Goal: Feedback & Contribution: Submit feedback/report problem

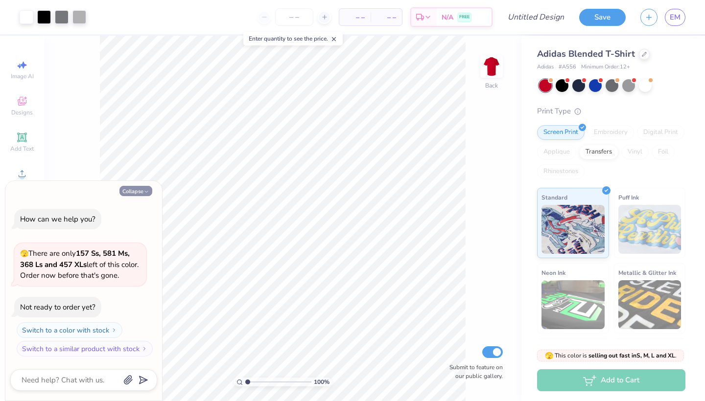
click at [133, 193] on button "Collapse" at bounding box center [135, 191] width 33 height 10
type textarea "x"
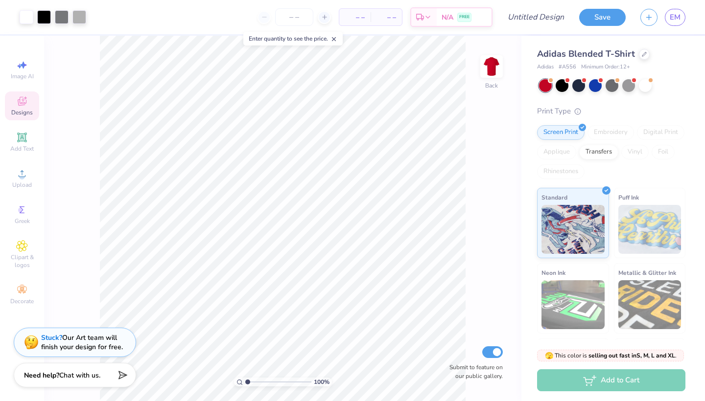
click at [23, 101] on icon at bounding box center [22, 101] width 9 height 9
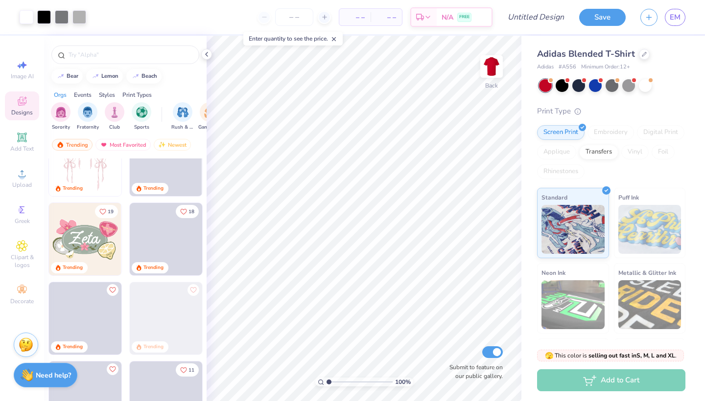
scroll to position [182, 0]
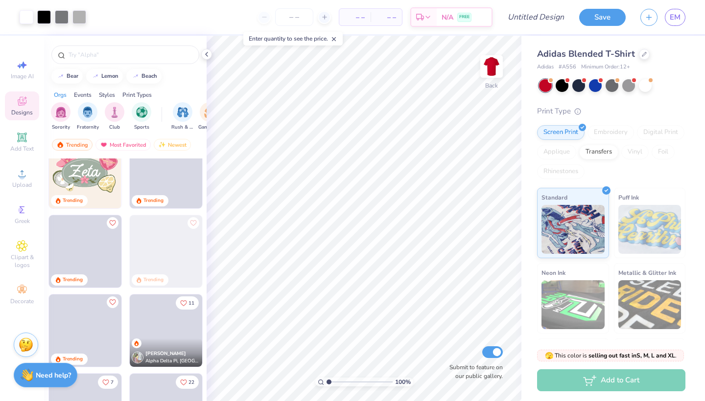
click at [20, 112] on span "Designs" at bounding box center [22, 113] width 22 height 8
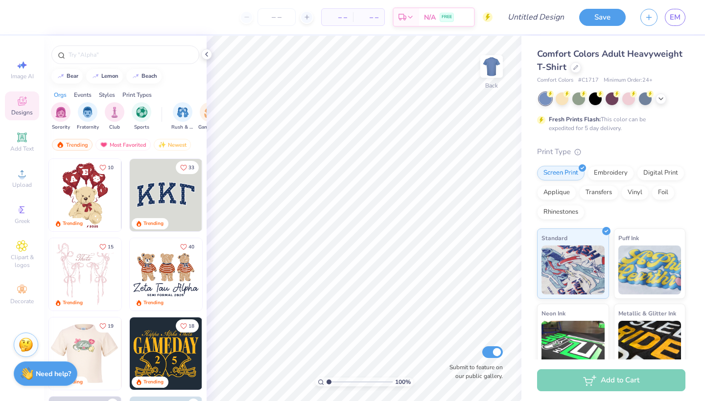
click at [59, 373] on strong "Need help?" at bounding box center [53, 373] width 35 height 9
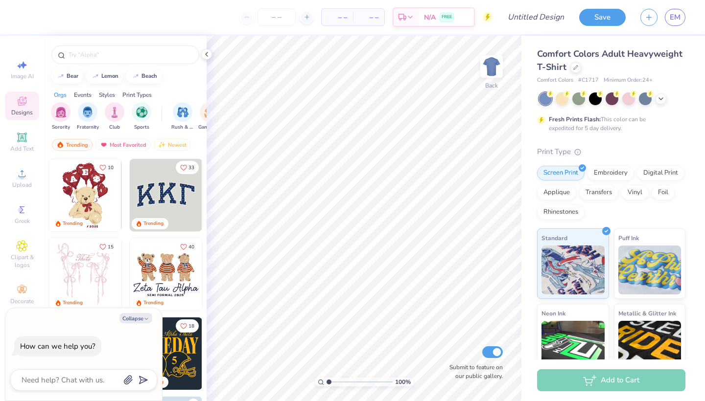
type textarea "x"
click at [65, 378] on textarea at bounding box center [70, 380] width 99 height 13
type textarea "i"
type textarea "x"
type textarea "I"
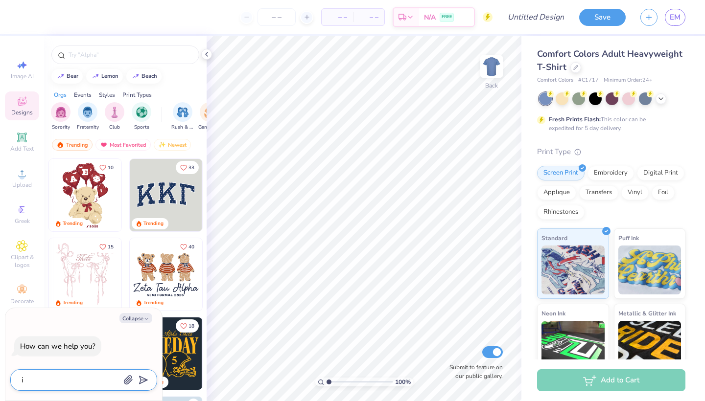
type textarea "x"
type textarea "I w"
type textarea "x"
type textarea "I wa"
type textarea "x"
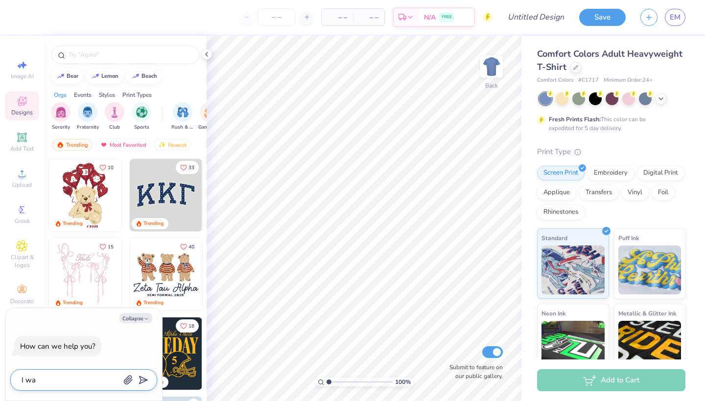
type textarea "I wan"
type textarea "x"
type textarea "I want"
type textarea "x"
type textarea "I want"
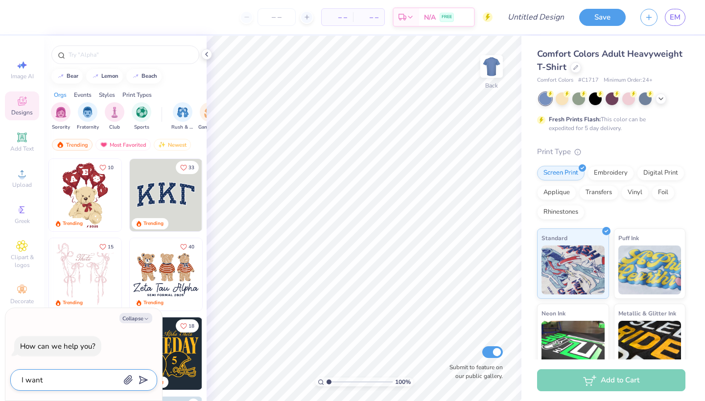
type textarea "x"
type textarea "I want t"
type textarea "x"
type textarea "I want to"
type textarea "x"
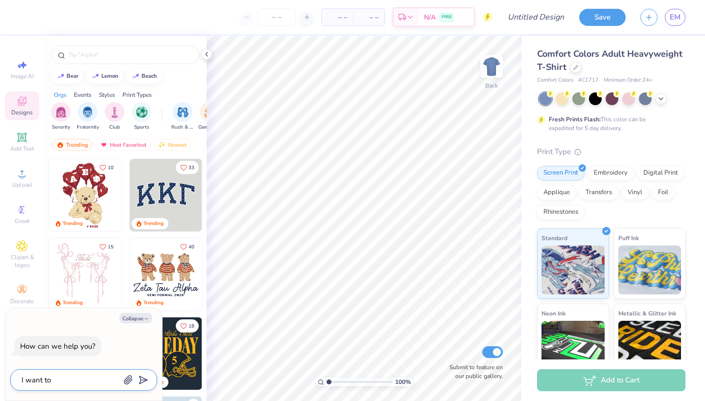
type textarea "I want to"
type textarea "x"
type textarea "I want to m"
type textarea "x"
type textarea "I want to ma"
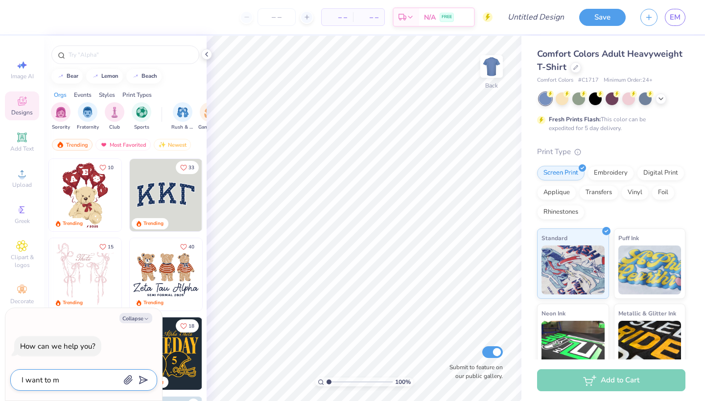
type textarea "x"
type textarea "I want to mae"
type textarea "x"
type textarea "I want to ma"
type textarea "x"
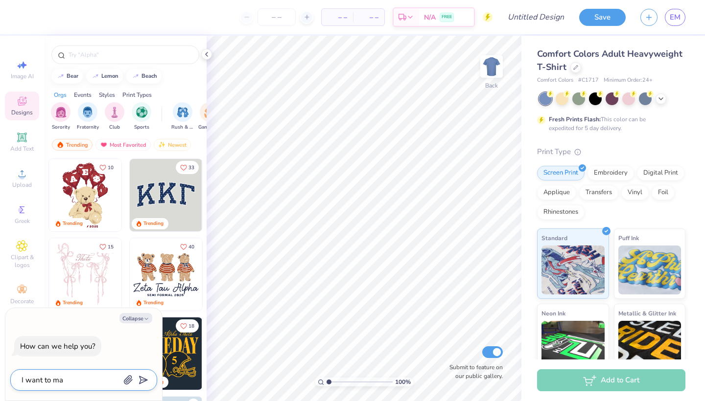
type textarea "I want to mak"
type textarea "x"
type textarea "I want to make"
type textarea "x"
type textarea "I want to make"
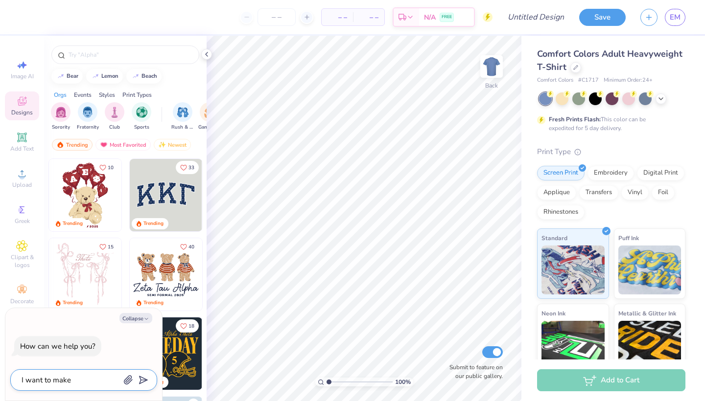
type textarea "x"
type textarea "I want to make a"
type textarea "x"
type textarea "I want to make a"
type textarea "x"
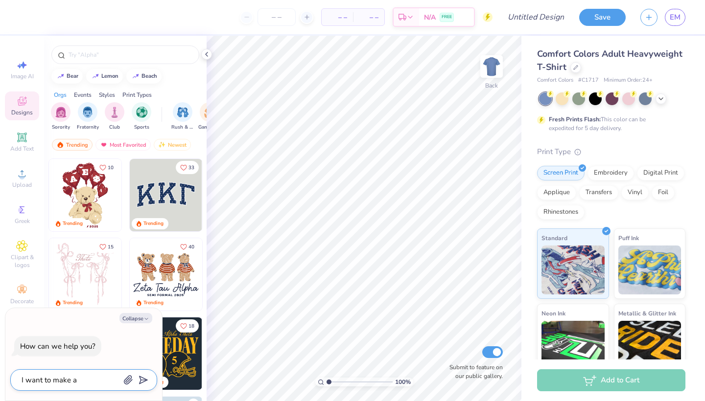
type textarea "I want to make a l"
type textarea "x"
type textarea "I want to make a"
type textarea "x"
type textarea "I want to make a h"
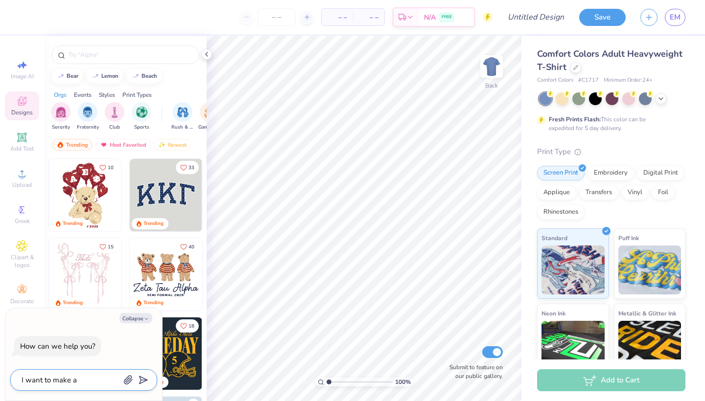
type textarea "x"
type textarea "I want to make a ho"
type textarea "x"
type textarea "I want to make a hoo"
type textarea "x"
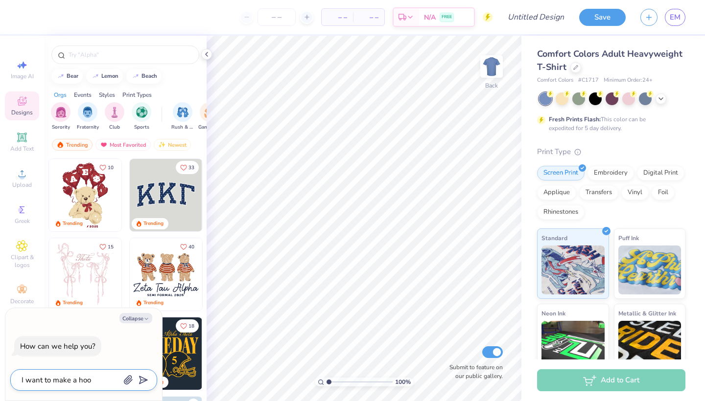
type textarea "I want to make a hood"
type textarea "x"
type textarea "I want to make a hoodi"
type textarea "x"
type textarea "I want to make a hoodie"
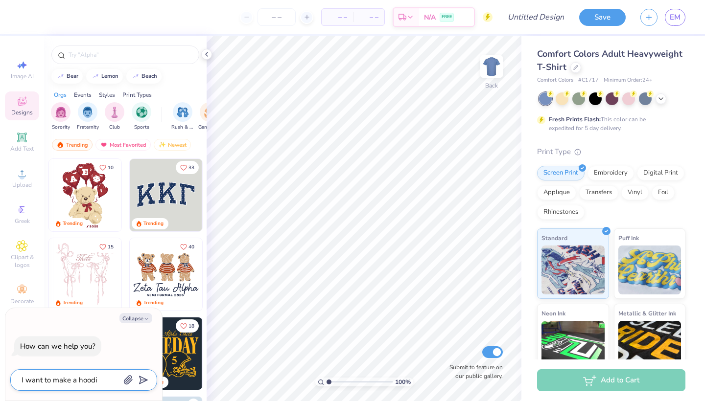
type textarea "x"
type textarea "I want to make a hoodie"
type textarea "x"
type textarea "I want to make a hoodie f"
type textarea "x"
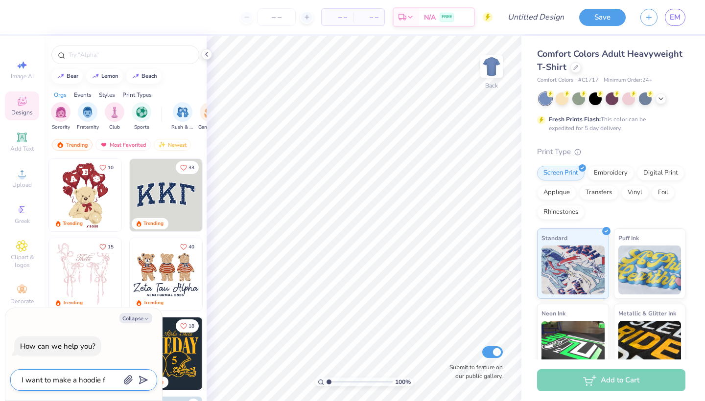
type textarea "I want to make a hoodie fo"
type textarea "x"
type textarea "I want to make a hoodie for"
type textarea "x"
type textarea "I want to make a hoodie for"
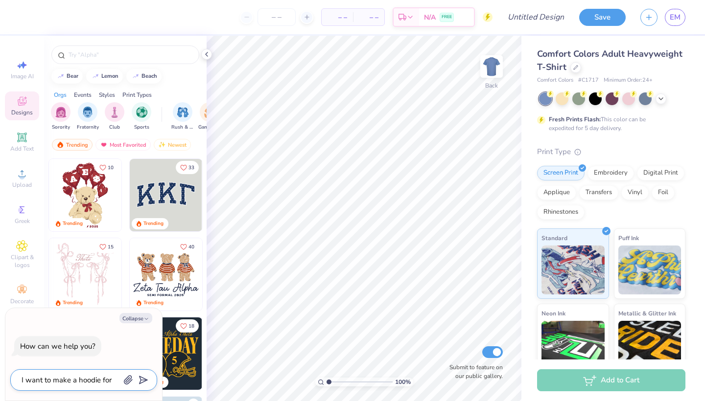
type textarea "x"
type textarea "I want to make a hoodie for m"
type textarea "x"
type textarea "I want to make a hoodie for my"
type textarea "x"
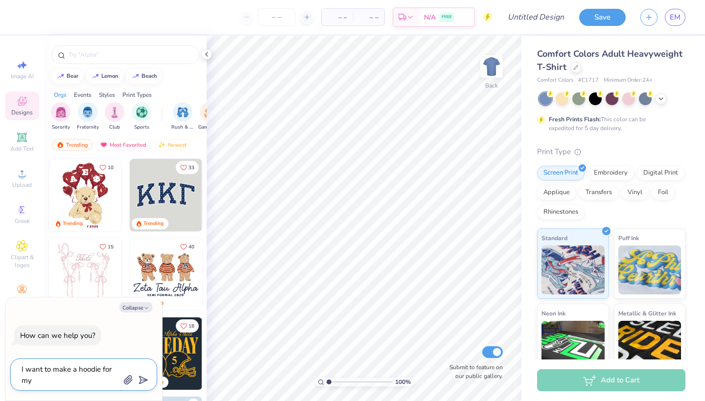
type textarea "I want to make a hoodie for my"
type textarea "x"
type textarea "I want to make a hoodie for my c"
type textarea "x"
type textarea "I want to make a hoodie for my ca"
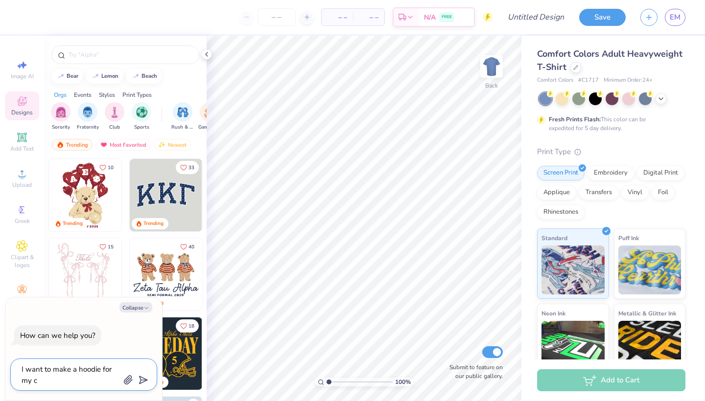
type textarea "x"
type textarea "I want to make a hoodie for my car"
type textarea "x"
type textarea "I want to make a hoodie for my car"
type textarea "x"
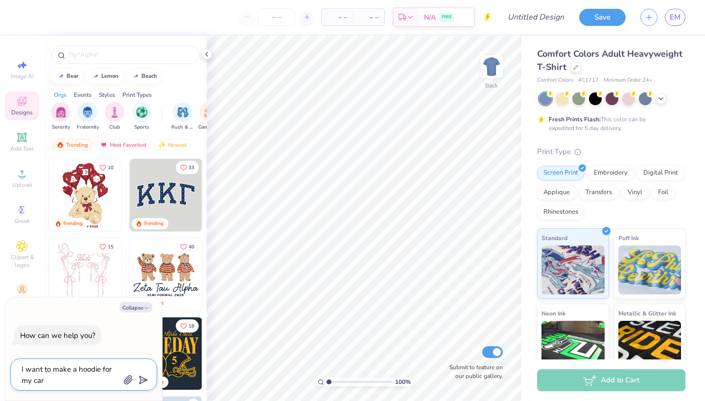
type textarea "I want to make a hoodie for my car c"
type textarea "x"
type textarea "I want to make a hoodie for my car cl"
type textarea "x"
type textarea "I want to make a hoodie for my car clu"
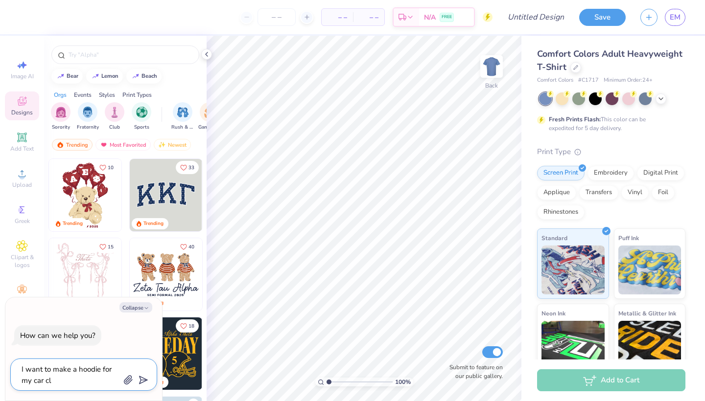
type textarea "x"
type textarea "I want to make a hoodie for my car club"
type textarea "x"
type textarea "I want to make a hoodie for my car club"
type textarea "x"
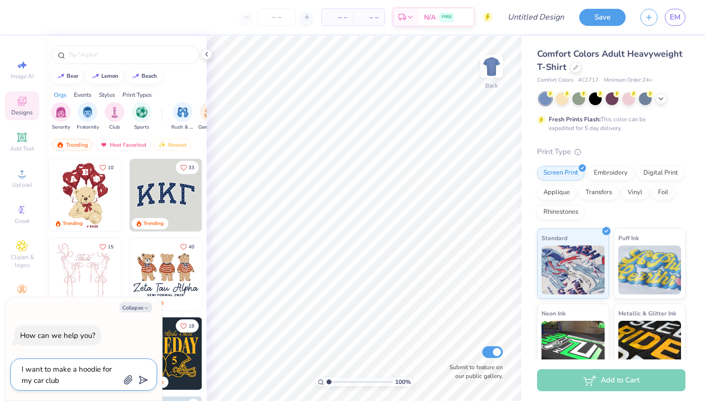
type textarea "I want to make a hoodie for my car club b"
type textarea "x"
type textarea "I want to make a hoodie for my car club bu"
type textarea "x"
type textarea "I want to make a hoodie for my car club but"
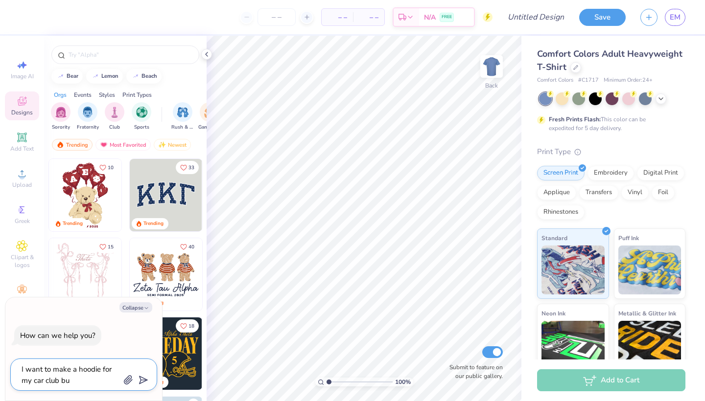
type textarea "x"
type textarea "I want to make a hoodie for my car club but"
type textarea "x"
type textarea "I want to make a hoodie for my car club but i"
type textarea "x"
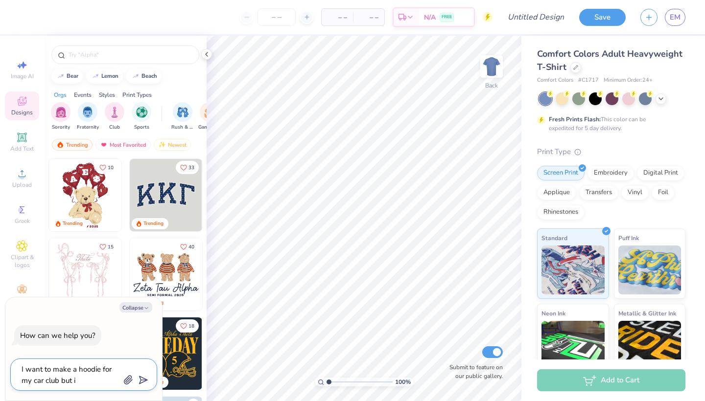
type textarea "I want to make a hoodie for my car club but I"
type textarea "x"
type textarea "I want to make a hoodie for my car club but I w"
type textarea "x"
type textarea "I want to make a hoodie for my car club but I wa"
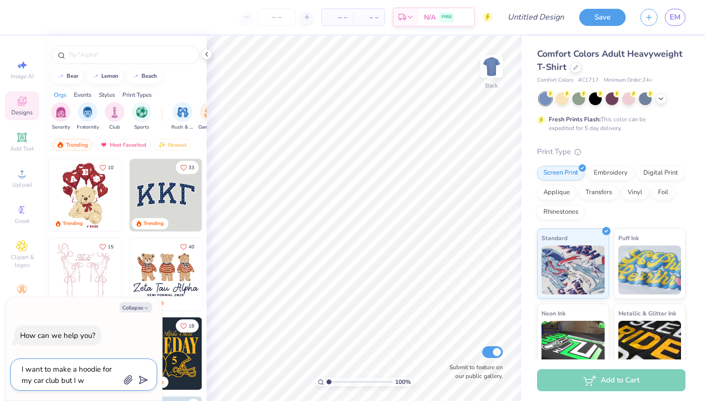
type textarea "x"
type textarea "I want to make a hoodie for my car club but I wan"
type textarea "x"
type textarea "I want to make a hoodie for my car club but I want"
type textarea "x"
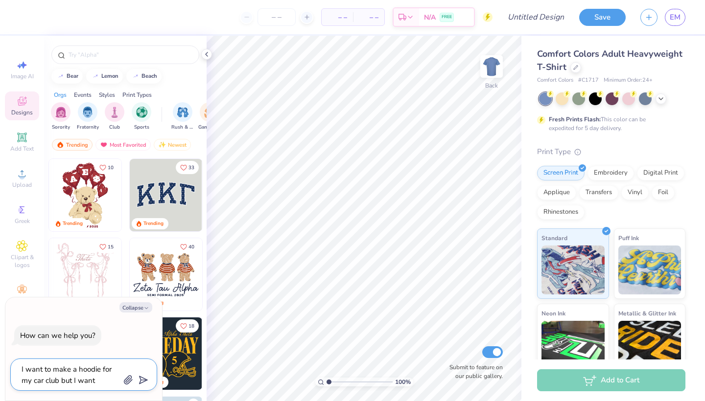
type textarea "I want to make a hoodie for my car club but I want"
type textarea "x"
type textarea "I want to make a hoodie for my car club but I want i"
type textarea "x"
type textarea "I want to make a hoodie for my car club but I want it"
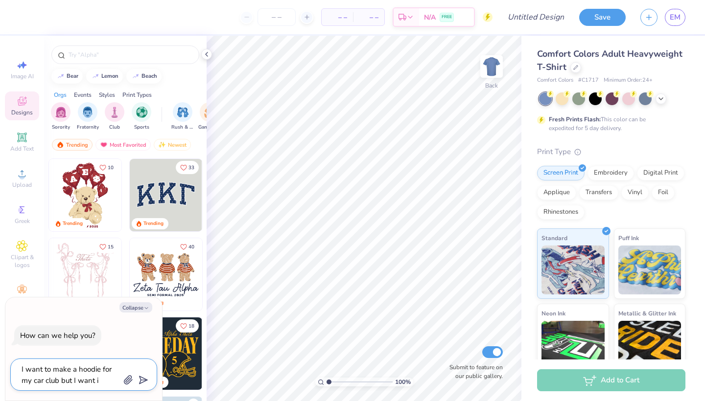
type textarea "x"
type textarea "I want to make a hoodie for my car club but I want it"
type textarea "x"
type textarea "I want to make a hoodie for my car club but I want it t"
type textarea "x"
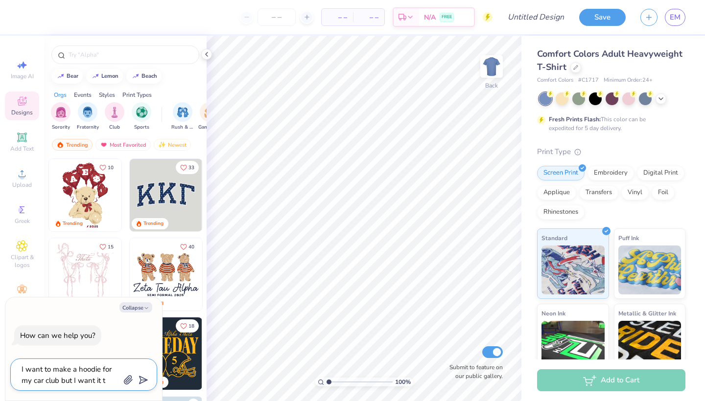
type textarea "I want to make a hoodie for my car club but I want it to"
type textarea "x"
type textarea "I want to make a hoodie for my car club but I want it to"
type textarea "x"
type textarea "I want to make a hoodie for my car club but I want it to l"
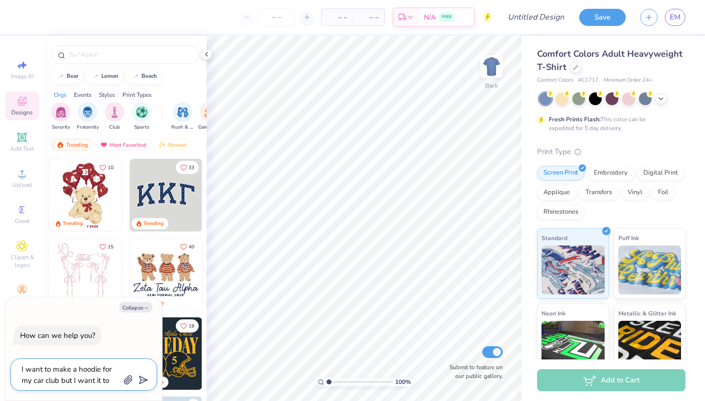
type textarea "x"
type textarea "I want to make a hoodie for my car club but I want it to lo"
type textarea "x"
type textarea "I want to make a hoodie for my car club but I want it to loo"
type textarea "x"
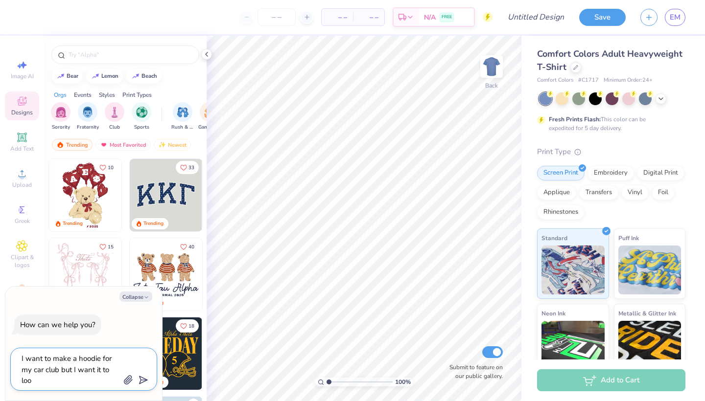
type textarea "I want to make a hoodie for my car club but I want it to look"
type textarea "x"
type textarea "I want to make a hoodie for my car club but I want it to look"
type textarea "x"
type textarea "I want to make a hoodie for my car club but I want it to look c"
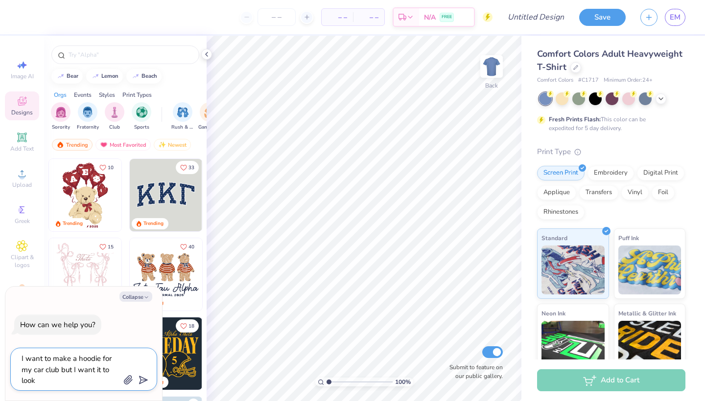
type textarea "x"
type textarea "I want to make a hoodie for my car club but I want it to look cu"
type textarea "x"
type textarea "I want to make a hoodie for my car club but I want it to look cut"
type textarea "x"
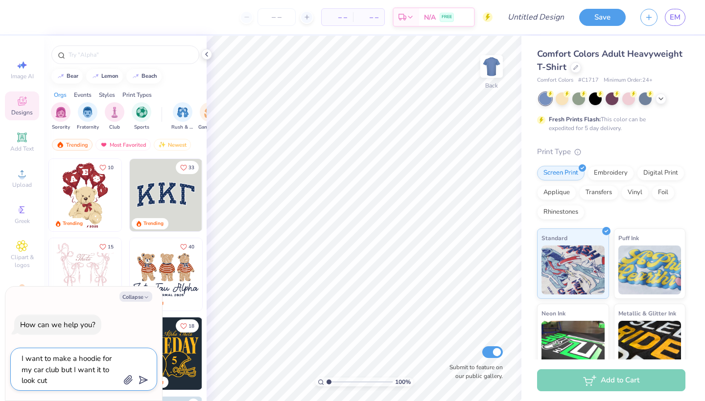
type textarea "I want to make a hoodie for my car club but I want it to look cute"
type textarea "x"
type textarea "I want to make a hoodie for my car club but I want it to look cute"
type textarea "x"
type textarea "I want to make a hoodie for my car club but I want it to look cute a"
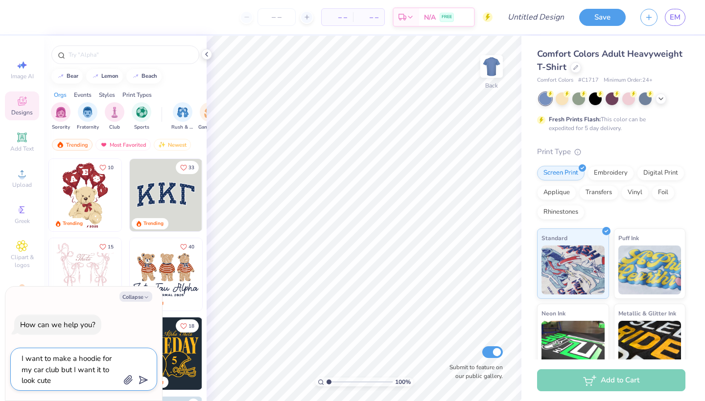
type textarea "x"
type textarea "I want to make a hoodie for my car club but I want it to look cute an"
type textarea "x"
type textarea "I want to make a hoodie for my car club but I want it to look cute and"
type textarea "x"
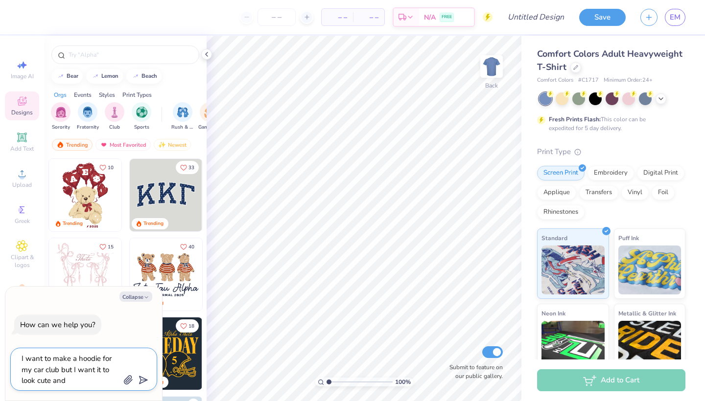
type textarea "I want to make a hoodie for my car club but I want it to look cute and"
type textarea "x"
type textarea "I want to make a hoodie for my car club but I want it to look cute and g"
type textarea "x"
type textarea "I want to make a hoodie for my car club but I want it to look cute and gi"
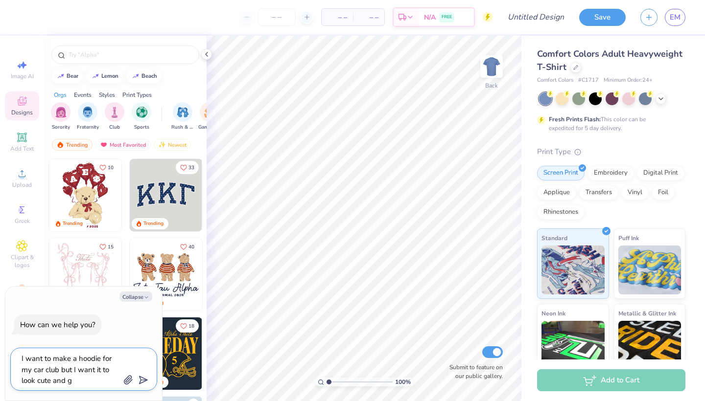
type textarea "x"
type textarea "I want to make a hoodie for my car club but I want it to look cute and gir"
type textarea "x"
type textarea "I want to make a hoodie for my car club but I want it to look cute and girl"
type textarea "x"
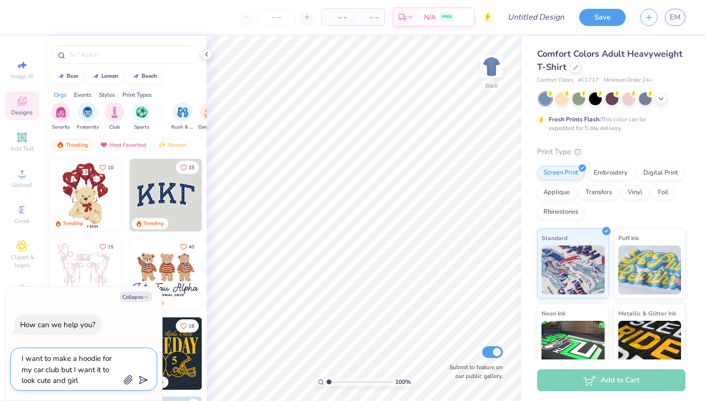
type textarea "I want to make a hoodie for my car club but I want it to look cute and girly"
type textarea "x"
type textarea "I want to make a hoodie for my car club but I want it to look cute and girly"
type textarea "x"
type textarea "I want to make a hoodie for my car club but I want it to look cute and girly w"
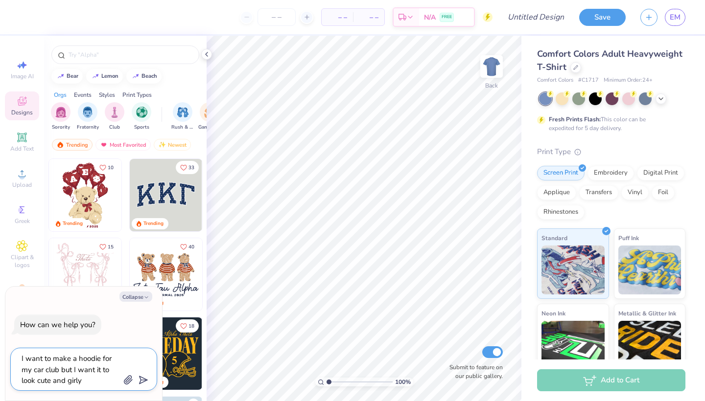
type textarea "x"
type textarea "I want to make a hoodie for my car club but I want it to look cute and girly wh"
type textarea "x"
type textarea "I want to make a hoodie for my car club but I want it to look cute and girly whi"
type textarea "x"
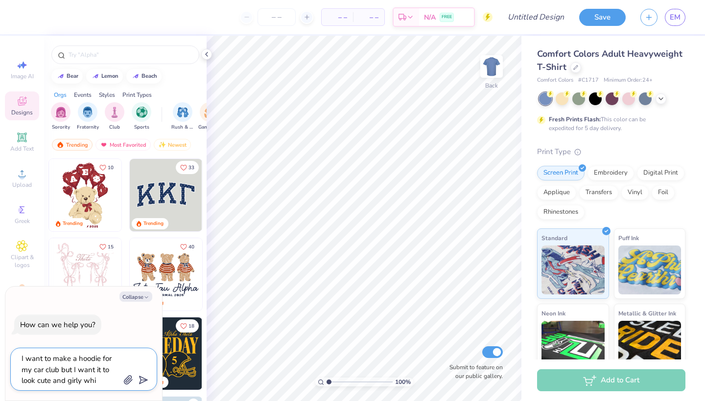
type textarea "I want to make a hoodie for my car club but I want it to look cute and girly wh…"
type textarea "x"
type textarea "I want to make a hoodie for my car club but I want it to look cute and girly wh…"
type textarea "x"
type textarea "I want to make a hoodie for my car club but I want it to look cute and girly wh…"
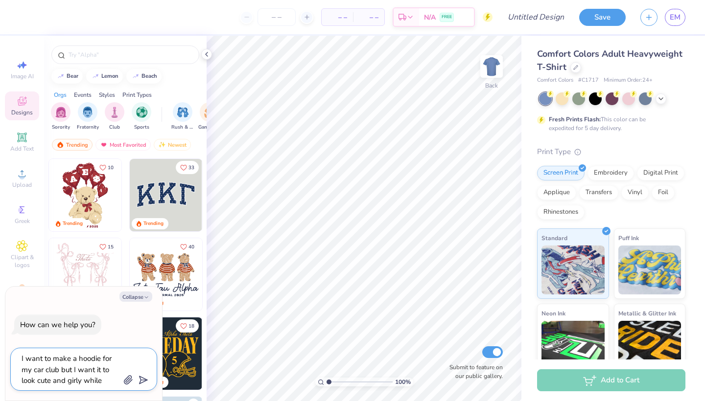
type textarea "x"
type textarea "I want to make a hoodie for my car club but I want it to look cute and girly wh…"
type textarea "x"
type textarea "I want to make a hoodie for my car club but I want it to look cute and girly wh…"
type textarea "x"
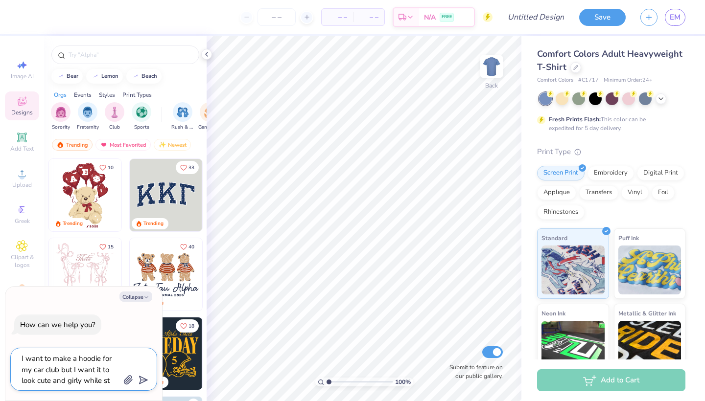
type textarea "I want to make a hoodie for my car club but I want it to look cute and girly wh…"
type textarea "x"
type textarea "I want to make a hoodie for my car club but I want it to look cute and girly wh…"
type textarea "x"
type textarea "I want to make a hoodie for my car club but I want it to look cute and girly wh…"
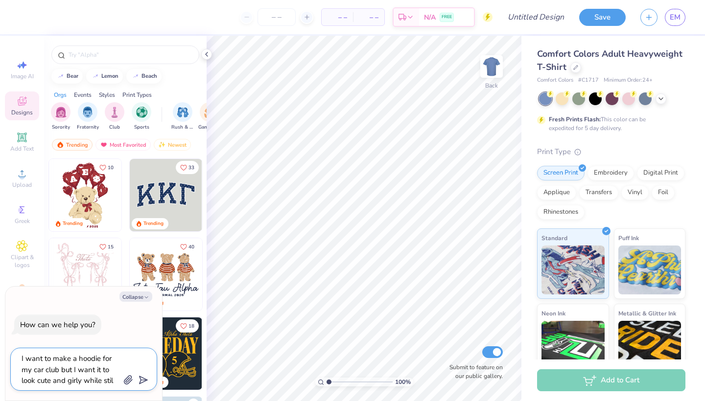
type textarea "x"
type textarea "I want to make a hoodie for my car club but I want it to look cute and girly wh…"
type textarea "x"
type textarea "I want to make a hoodie for my car club but I want it to look cute and girly wh…"
type textarea "x"
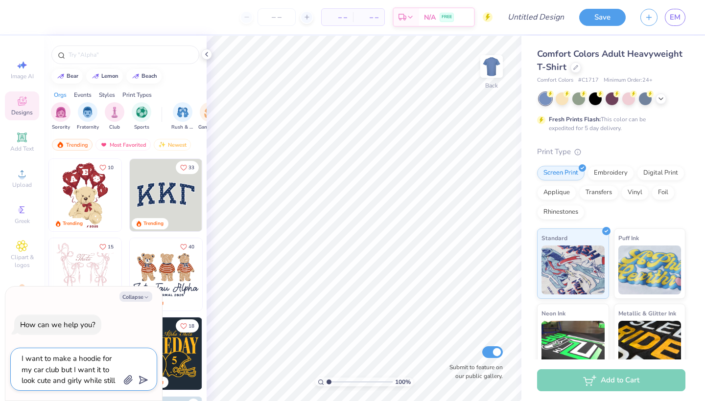
type textarea "I want to make a hoodie for my car club but I want it to look cute and girly wh…"
type textarea "x"
type textarea "I want to make a hoodie for my car club but I want it to look cute and girly wh…"
type textarea "x"
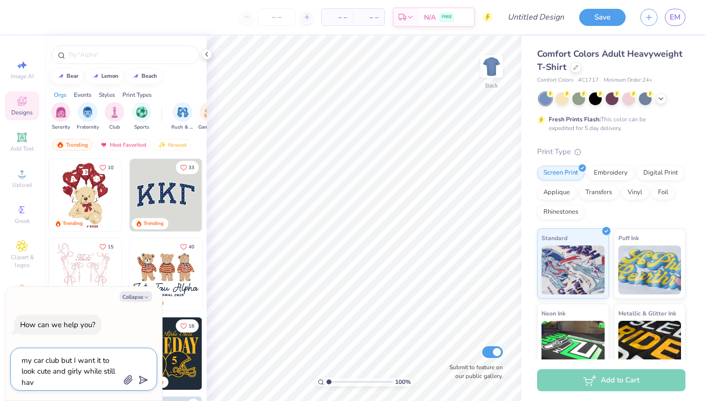
type textarea "I want to make a hoodie for my car club but I want it to look cute and girly wh…"
type textarea "x"
type textarea "I want to make a hoodie for my car club but I want it to look cute and girly wh…"
type textarea "x"
type textarea "I want to make a hoodie for my car club but I want it to look cute and girly wh…"
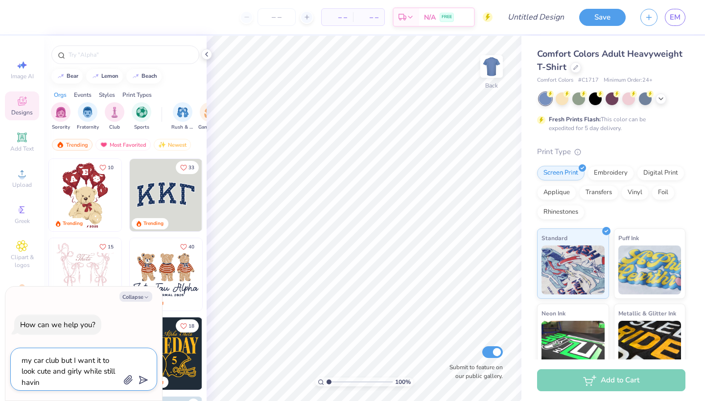
type textarea "x"
type textarea "I want to make a hoodie for my car club but I want it to look cute and girly wh…"
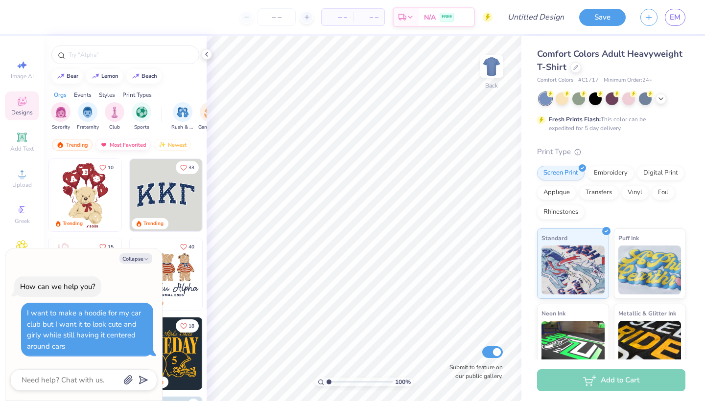
scroll to position [0, 0]
click at [120, 145] on div "Most Favorited" at bounding box center [122, 145] width 55 height 12
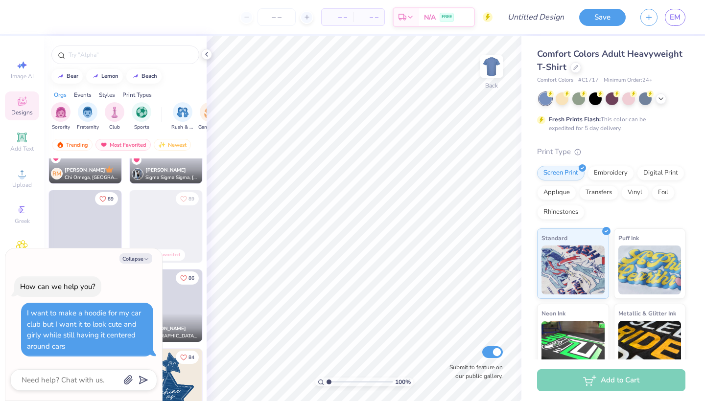
scroll to position [1245, 0]
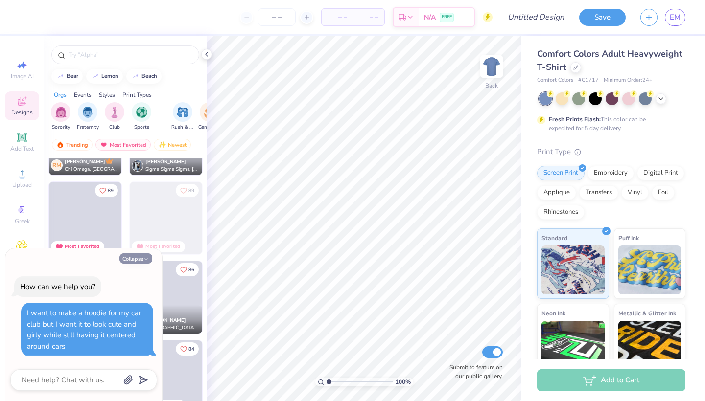
click at [137, 261] on button "Collapse" at bounding box center [135, 258] width 33 height 10
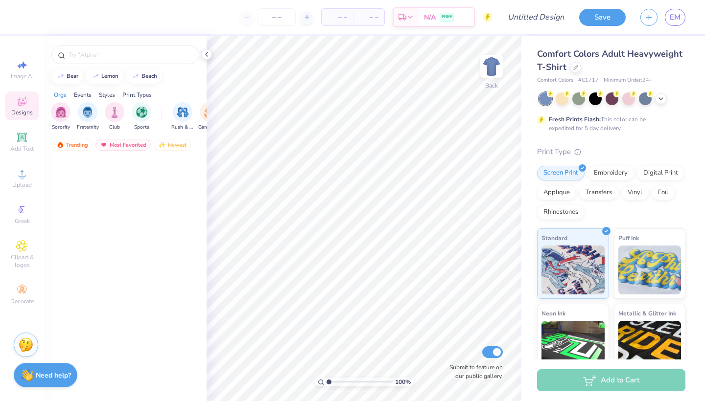
scroll to position [0, 0]
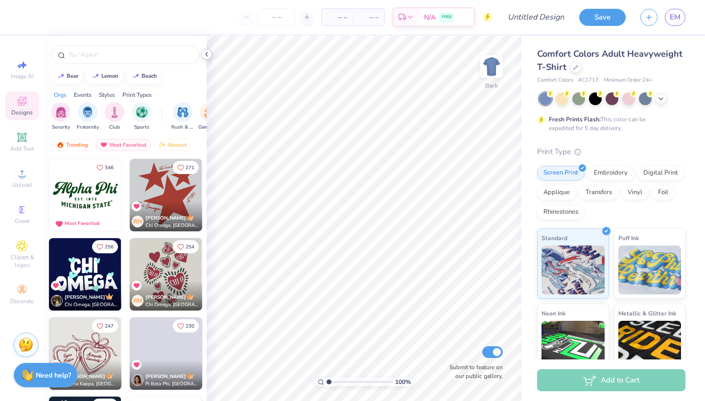
click at [206, 55] on polyline at bounding box center [207, 54] width 2 height 4
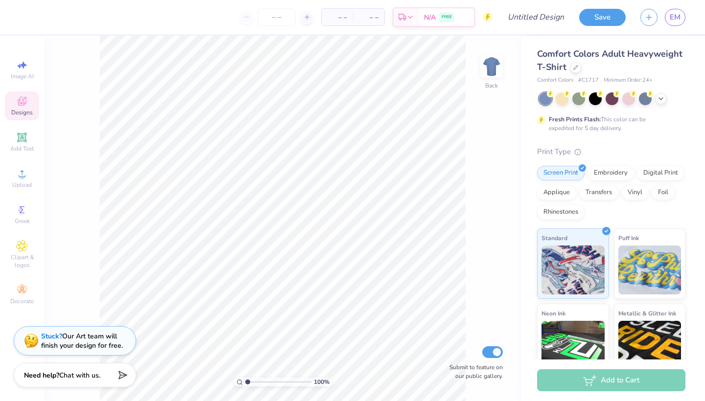
click at [52, 338] on strong "Stuck?" at bounding box center [51, 336] width 21 height 9
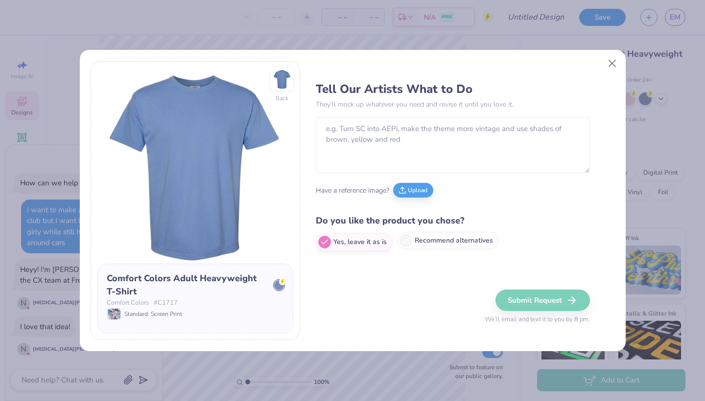
click at [408, 241] on icon at bounding box center [405, 240] width 9 height 9
click at [322, 241] on input "Recommend alternatives" at bounding box center [319, 242] width 6 height 6
click at [363, 273] on textarea at bounding box center [453, 276] width 274 height 34
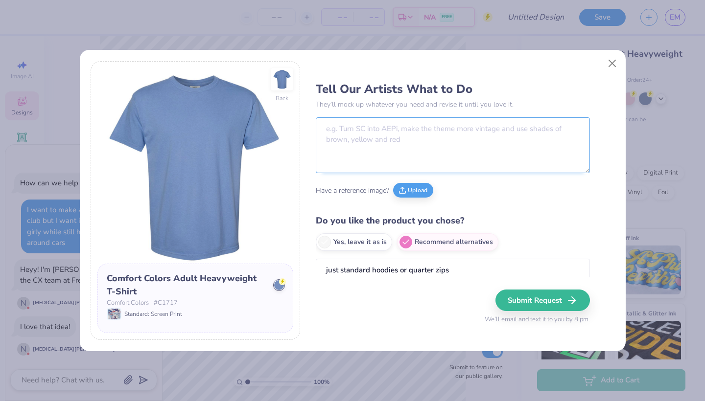
click at [380, 144] on textarea at bounding box center [453, 145] width 274 height 56
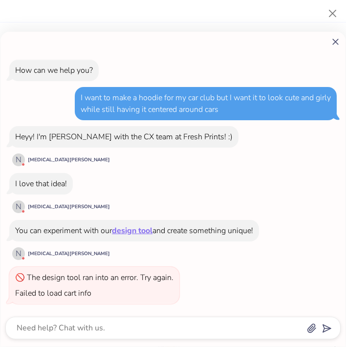
drag, startPoint x: 298, startPoint y: 316, endPoint x: 335, endPoint y: 40, distance: 278.0
click at [335, 40] on icon at bounding box center [336, 42] width 10 height 10
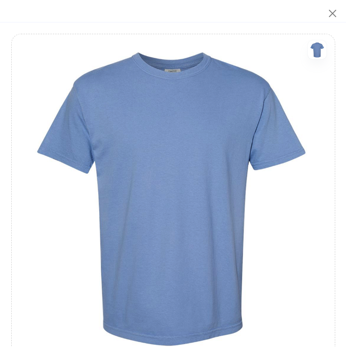
scroll to position [373, 0]
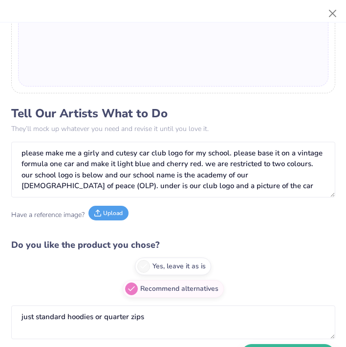
click at [104, 214] on button "Upload" at bounding box center [109, 213] width 40 height 15
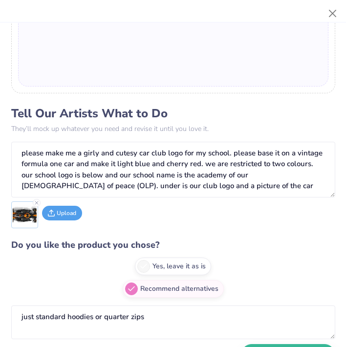
click at [62, 212] on button "Upload" at bounding box center [62, 213] width 40 height 15
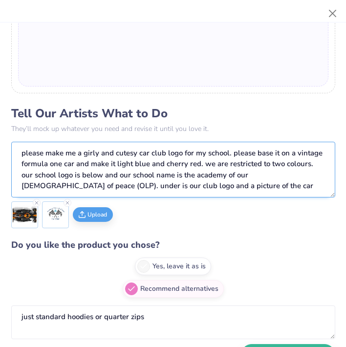
drag, startPoint x: 104, startPoint y: 174, endPoint x: 313, endPoint y: 161, distance: 208.8
click at [313, 161] on textarea "please make me a girly and cutesy car club logo for my school. please base it o…" at bounding box center [173, 170] width 324 height 56
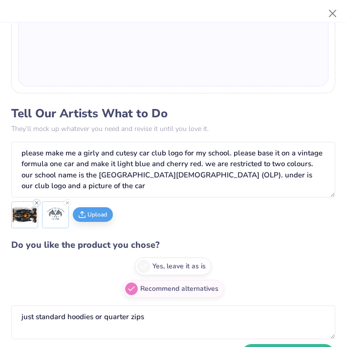
click at [37, 202] on icon at bounding box center [37, 203] width 6 height 6
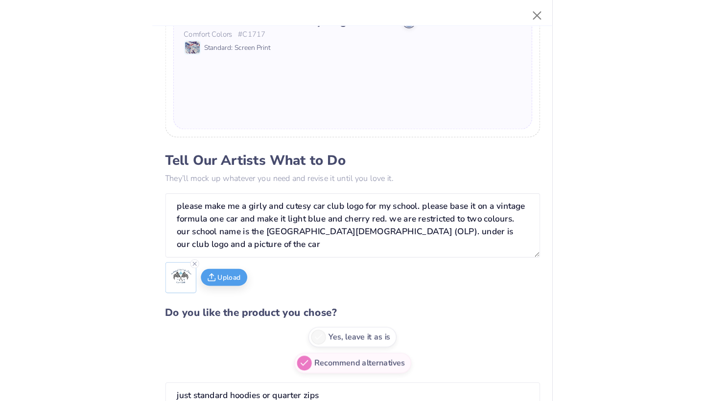
scroll to position [349, 0]
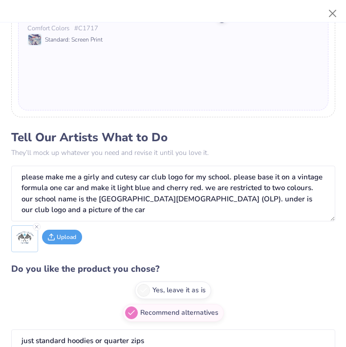
click at [65, 239] on button "Upload" at bounding box center [62, 237] width 40 height 15
click at [89, 236] on button "Upload" at bounding box center [93, 237] width 40 height 15
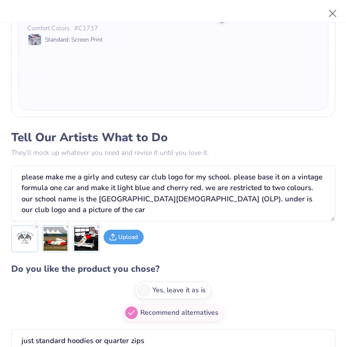
click at [127, 238] on button "Upload" at bounding box center [124, 237] width 40 height 15
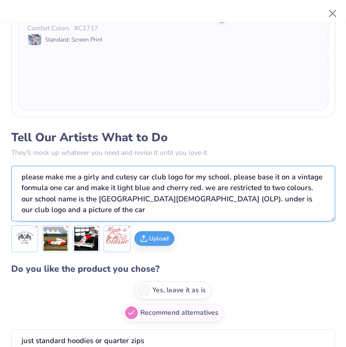
click at [80, 213] on textarea "please make me a girly and cutesy car club logo for my school. please base it o…" at bounding box center [173, 194] width 324 height 56
click at [280, 199] on textarea "please make me a girly and cutesy car club logo for my school. please base it o…" at bounding box center [173, 194] width 324 height 56
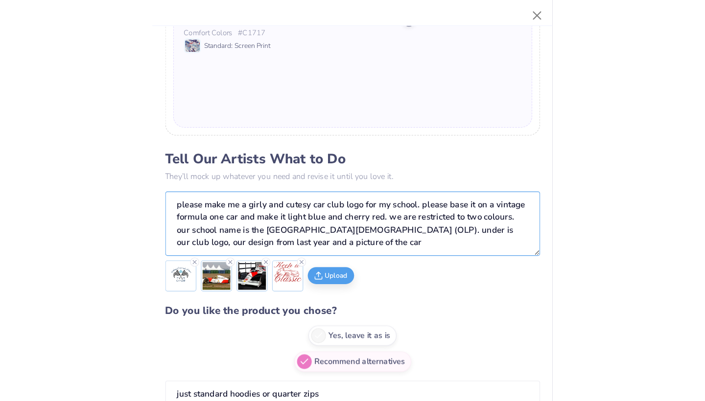
scroll to position [0, 0]
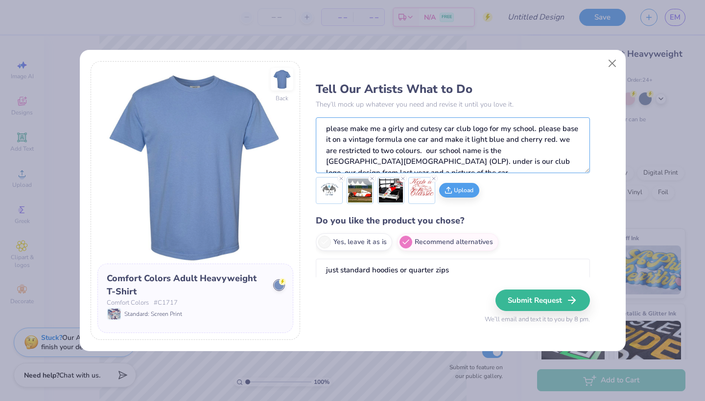
drag, startPoint x: 378, startPoint y: 129, endPoint x: 309, endPoint y: 127, distance: 69.5
click at [308, 127] on div "Back Comfort Colors Adult Heavyweight T-Shirt Comfort Colors # C1717 Standard: …" at bounding box center [353, 200] width 524 height 279
click at [411, 152] on textarea "we need a girly and cutesy car club logo for my school. please base it on a vin…" at bounding box center [453, 145] width 274 height 56
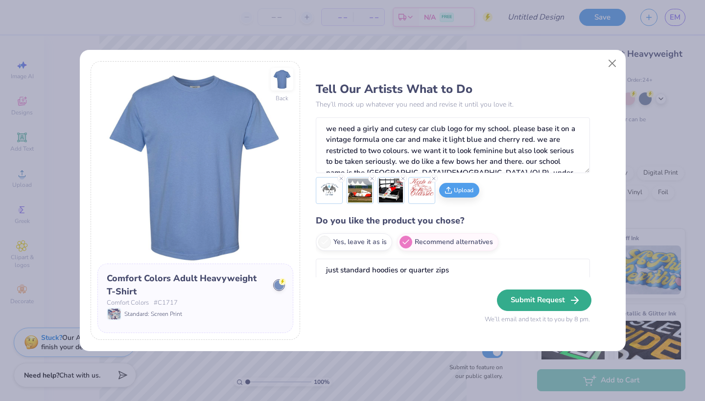
click at [527, 300] on button "Submit Request" at bounding box center [544, 301] width 94 height 22
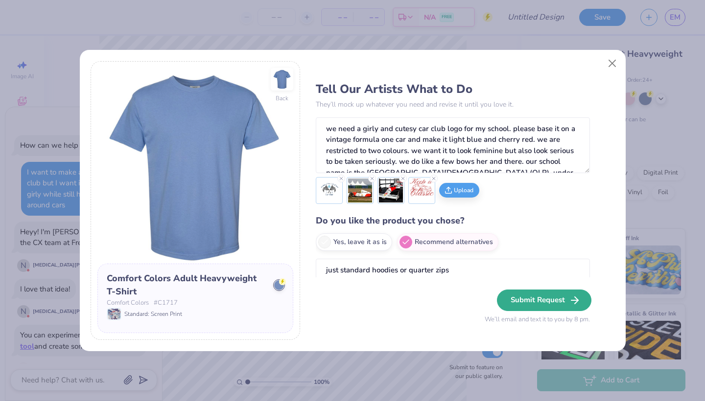
scroll to position [106, 0]
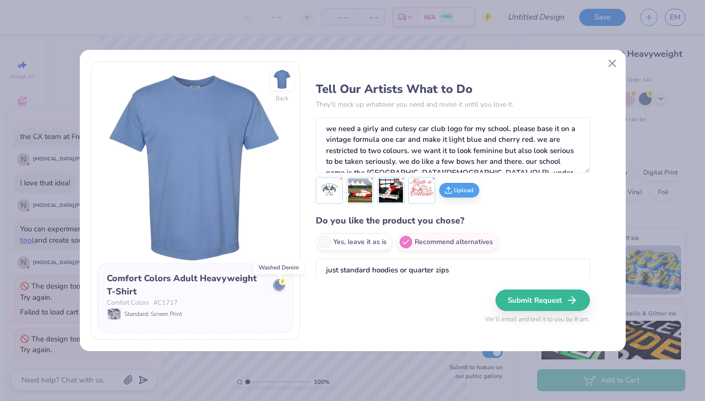
click at [277, 286] on div at bounding box center [279, 285] width 10 height 10
click at [278, 284] on div at bounding box center [279, 285] width 10 height 10
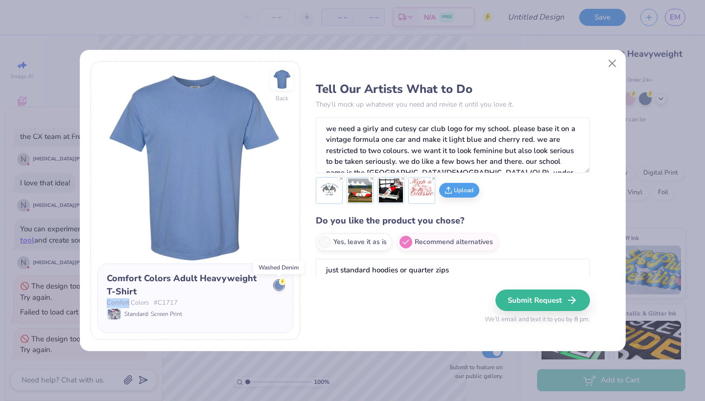
click at [275, 289] on div at bounding box center [279, 285] width 10 height 10
click at [276, 285] on div at bounding box center [279, 285] width 10 height 10
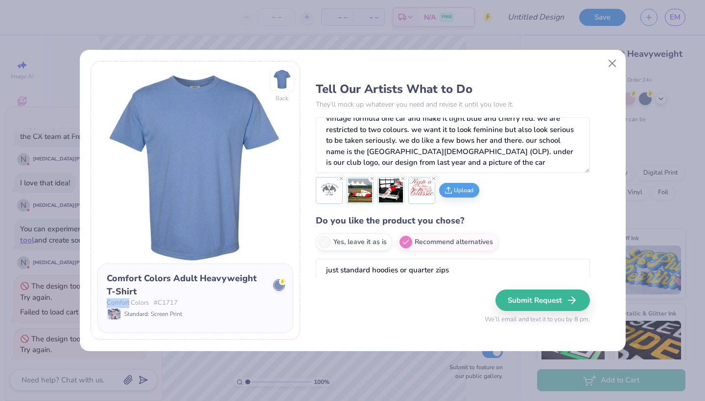
scroll to position [21, 0]
click at [539, 299] on button "Submit Request" at bounding box center [544, 301] width 94 height 22
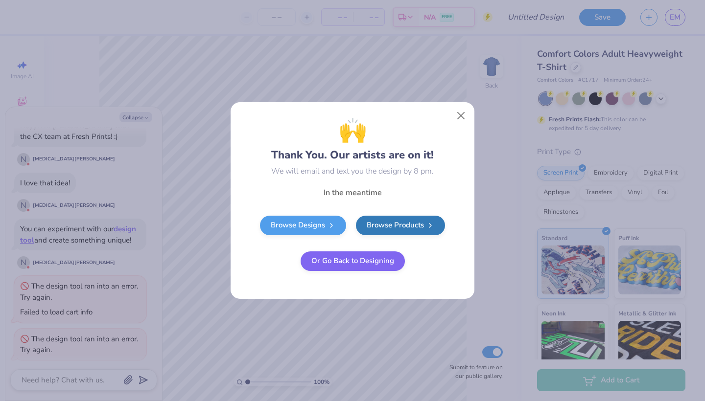
scroll to position [0, 0]
click at [387, 227] on link "Browse Products" at bounding box center [400, 224] width 89 height 20
